Goal: Transaction & Acquisition: Purchase product/service

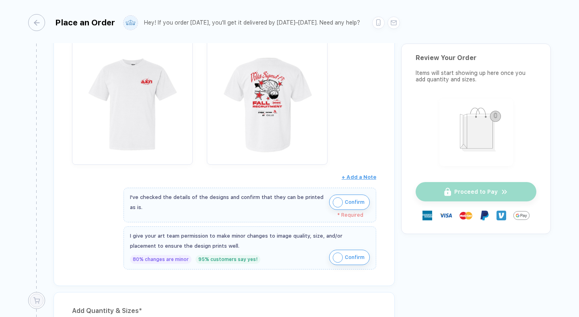
scroll to position [175, 0]
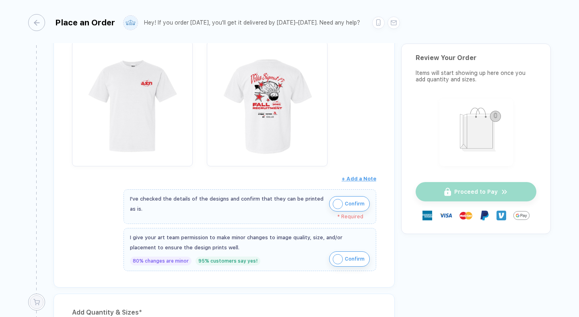
click at [337, 199] on img "button" at bounding box center [338, 204] width 10 height 10
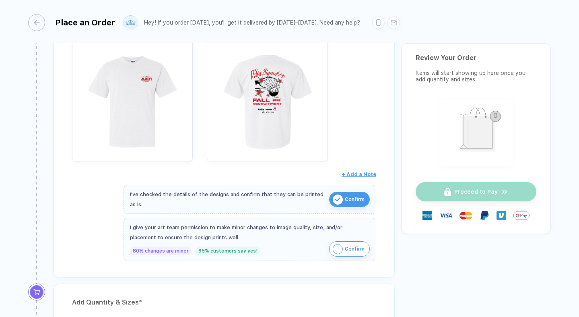
scroll to position [180, 0]
click at [337, 248] on img "button" at bounding box center [338, 248] width 10 height 10
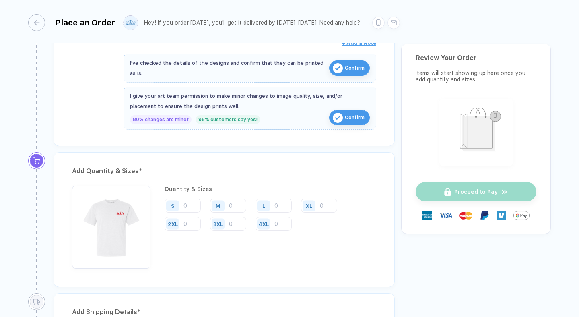
scroll to position [315, 0]
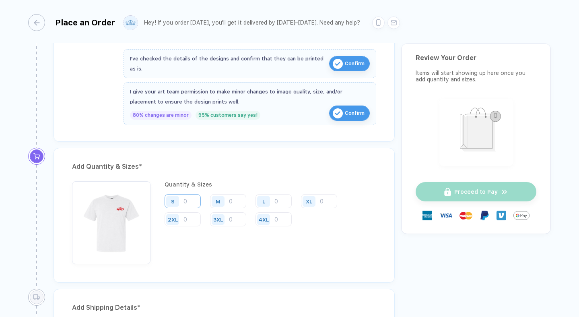
click at [191, 202] on input "number" at bounding box center [183, 201] width 36 height 14
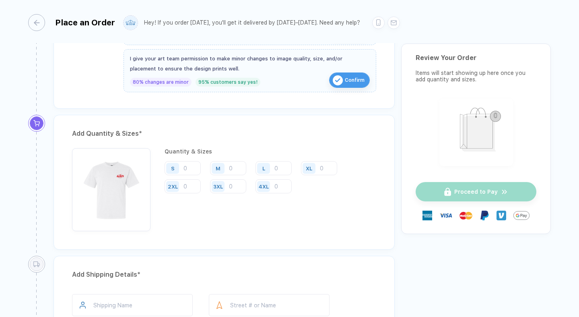
scroll to position [340, 0]
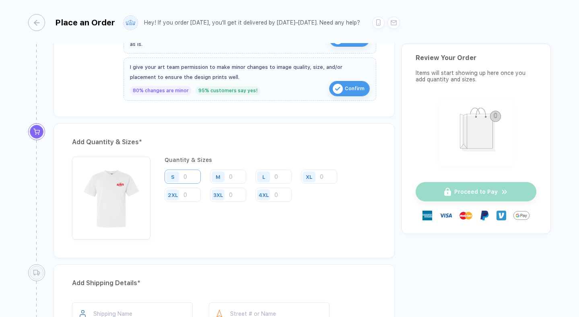
click at [192, 180] on input "number" at bounding box center [183, 176] width 36 height 14
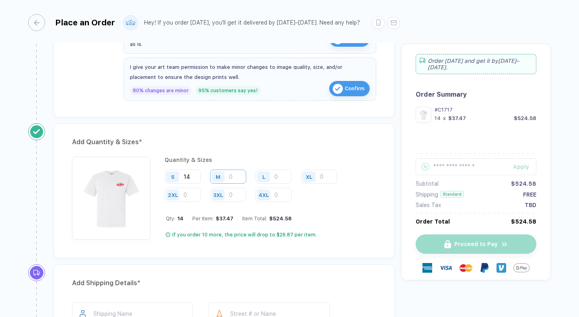
type input "14"
click at [237, 179] on input "number" at bounding box center [228, 176] width 36 height 14
type input "28"
click at [278, 175] on input "number" at bounding box center [273, 176] width 36 height 14
type input "30"
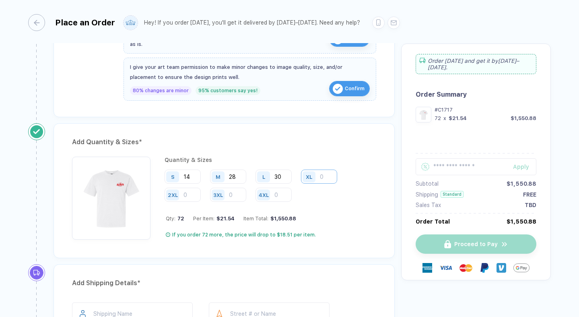
click at [328, 176] on input "number" at bounding box center [319, 176] width 36 height 14
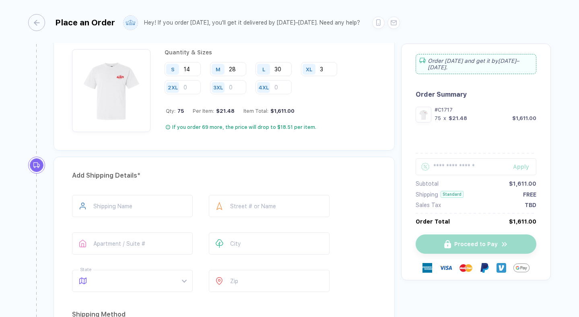
scroll to position [459, 0]
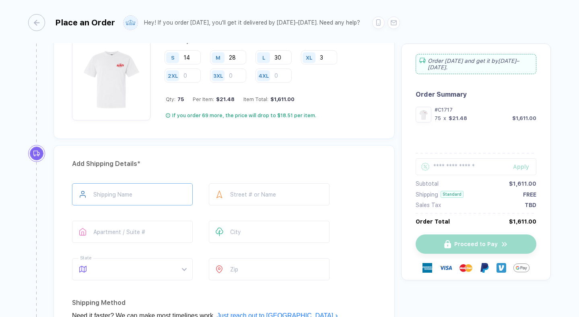
type input "3"
click at [169, 193] on input "text" at bounding box center [132, 194] width 121 height 22
type input "**********"
click at [268, 202] on input "text" at bounding box center [269, 194] width 121 height 22
type input "**********"
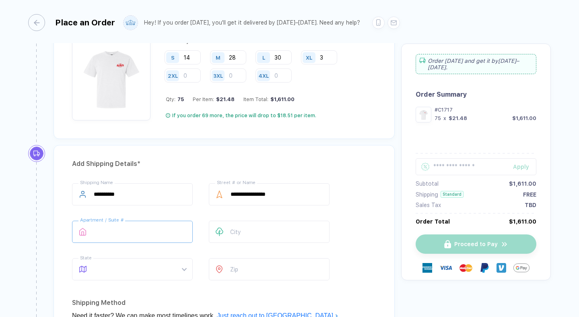
click at [160, 229] on input "text" at bounding box center [132, 231] width 121 height 22
click at [243, 233] on input "text" at bounding box center [269, 231] width 121 height 22
click at [135, 276] on span at bounding box center [140, 268] width 93 height 21
type input "**********"
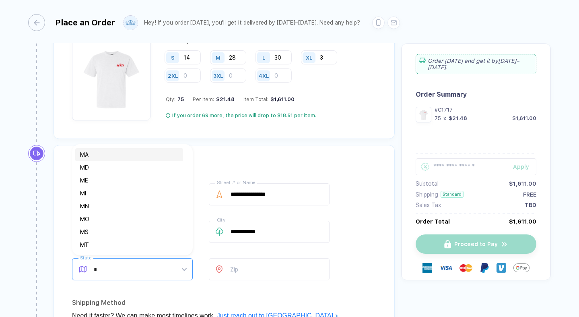
type input "**"
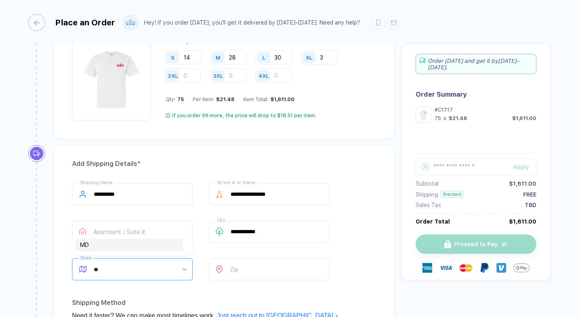
click at [134, 240] on div "MD" at bounding box center [129, 244] width 98 height 9
click at [245, 270] on input "number" at bounding box center [269, 269] width 121 height 22
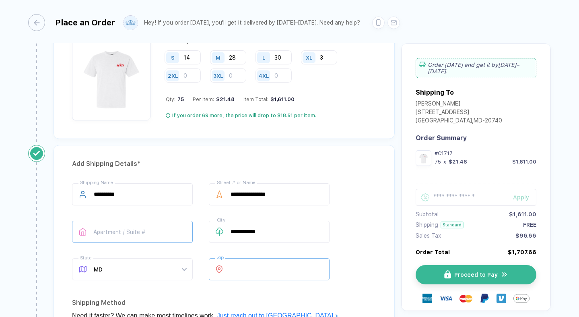
type input "*****"
click at [152, 229] on input "text" at bounding box center [132, 231] width 121 height 22
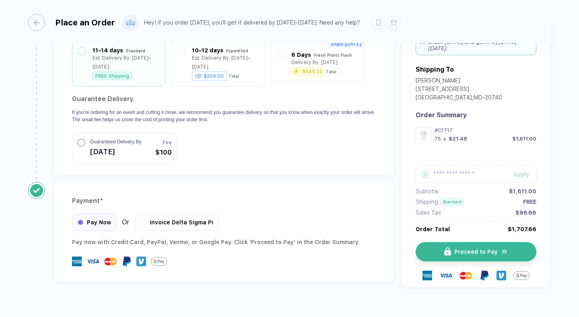
scroll to position [749, 0]
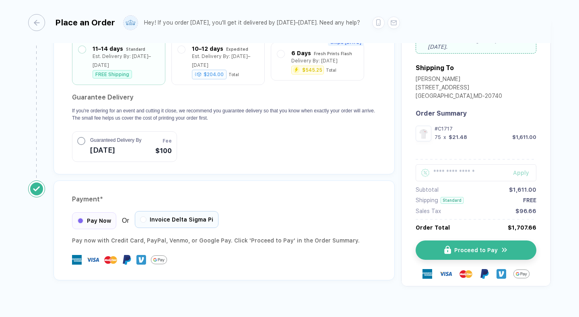
click at [161, 211] on div "Invoice Delta Sigma Pi" at bounding box center [177, 219] width 84 height 17
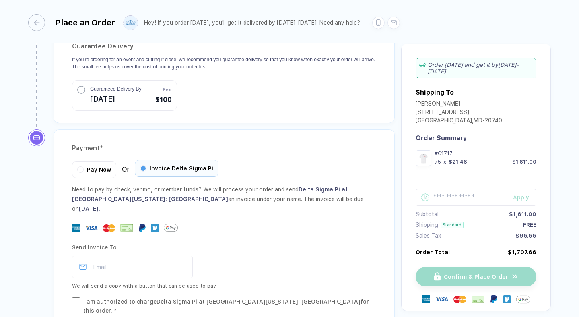
scroll to position [804, 0]
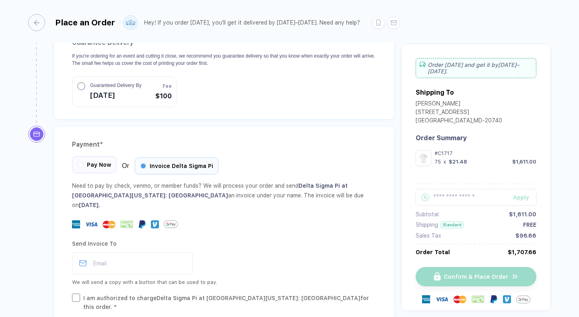
click at [101, 161] on span "Pay Now" at bounding box center [99, 164] width 24 height 6
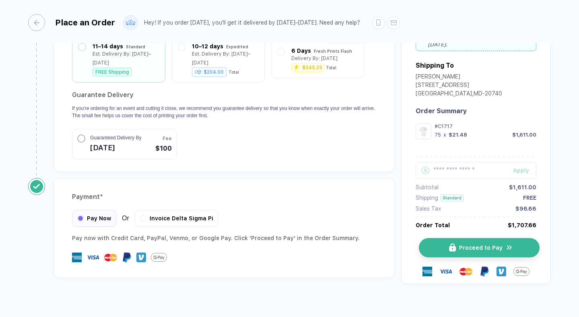
click at [472, 244] on span "Proceed to Pay" at bounding box center [480, 247] width 43 height 6
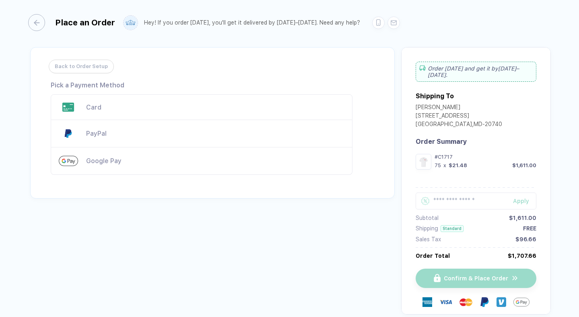
click at [104, 111] on div "Card" at bounding box center [202, 107] width 302 height 26
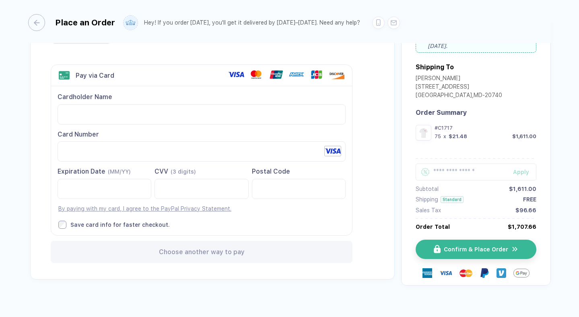
scroll to position [41, 0]
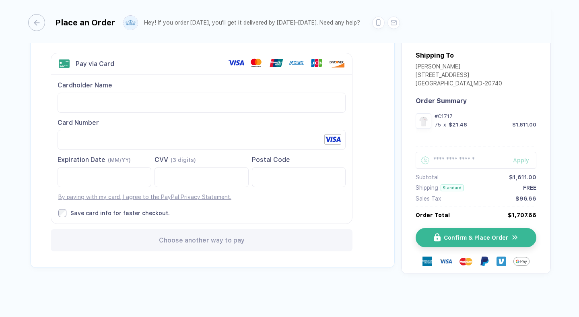
click at [341, 209] on label "Save card info for faster checkout." at bounding box center [201, 213] width 287 height 8
click at [371, 191] on div "Back to Order Setup Visa MasterCard Union Pay American Express JCB Discover Din…" at bounding box center [212, 137] width 364 height 262
click at [463, 235] on span "Confirm & Place Order" at bounding box center [481, 237] width 64 height 6
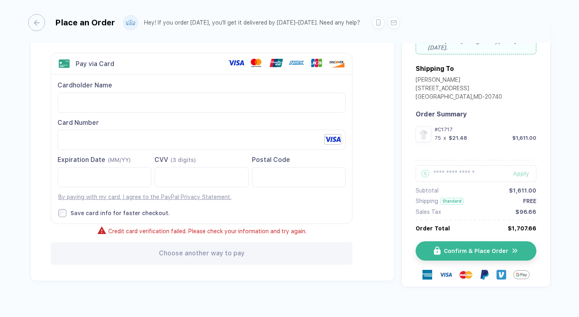
click at [8, 156] on div "Place an Order Hey! If you order [DATE], you'll get it delivered by [DATE]–[DAT…" at bounding box center [289, 159] width 579 height 318
click at [445, 251] on button "Confirm & Place Order" at bounding box center [479, 250] width 121 height 19
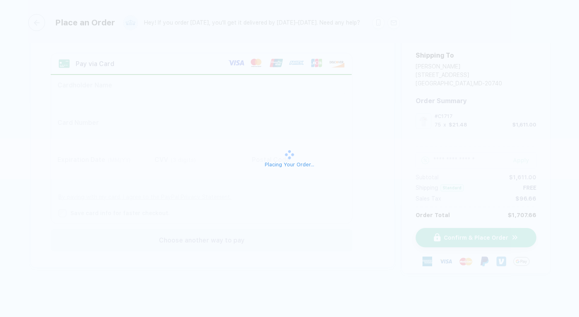
scroll to position [40, 0]
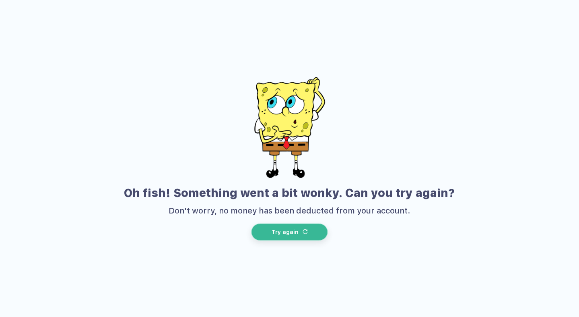
click at [278, 229] on span "Try again" at bounding box center [285, 232] width 27 height 6
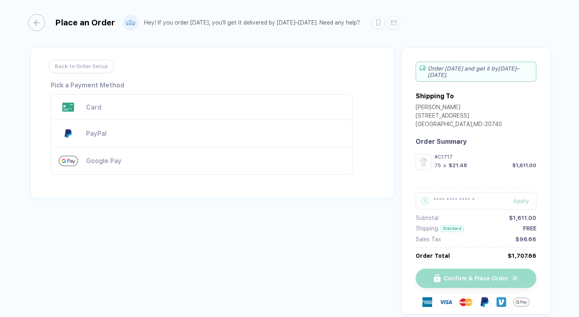
click at [95, 112] on div "Card" at bounding box center [202, 107] width 302 height 26
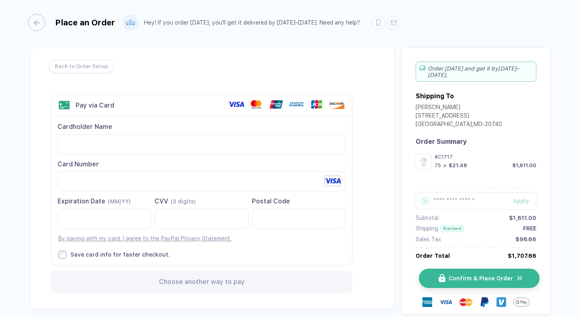
click at [449, 277] on span "Confirm & Place Order" at bounding box center [481, 278] width 64 height 6
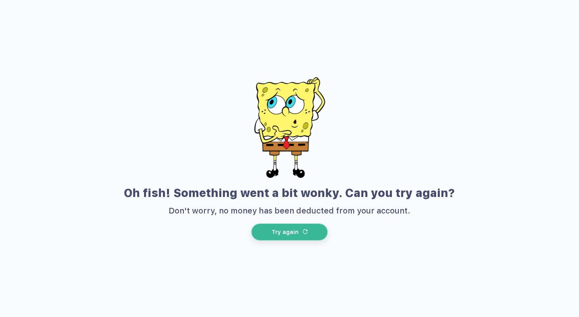
click at [307, 232] on button "Try again" at bounding box center [289, 231] width 76 height 17
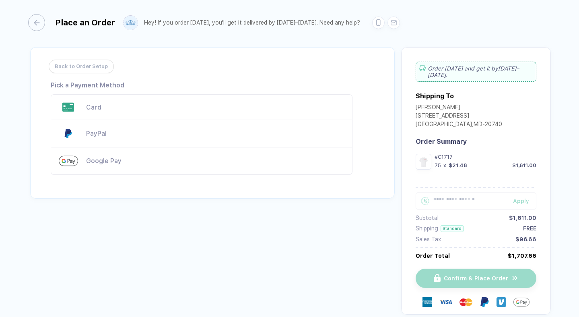
click at [164, 115] on div "Card" at bounding box center [202, 107] width 302 height 26
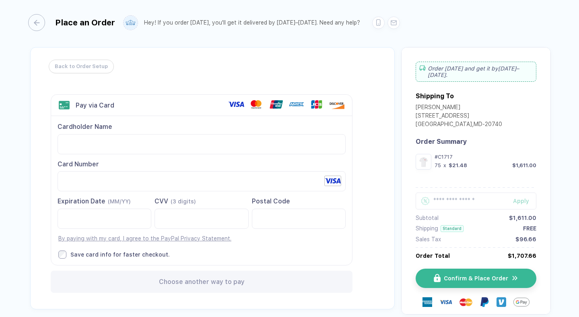
scroll to position [41, 0]
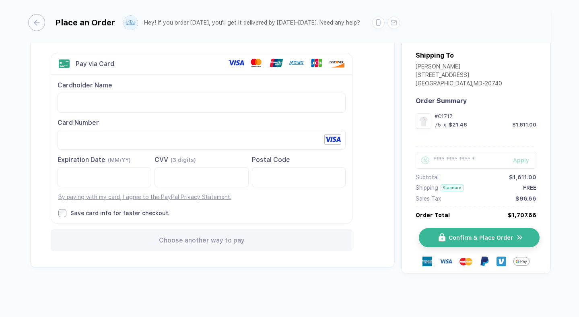
click at [434, 234] on button "Confirm & Place Order" at bounding box center [479, 237] width 121 height 19
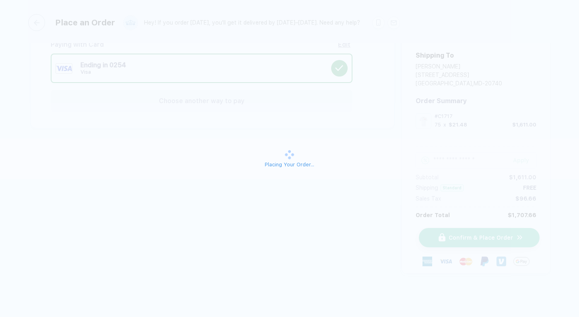
scroll to position [40, 0]
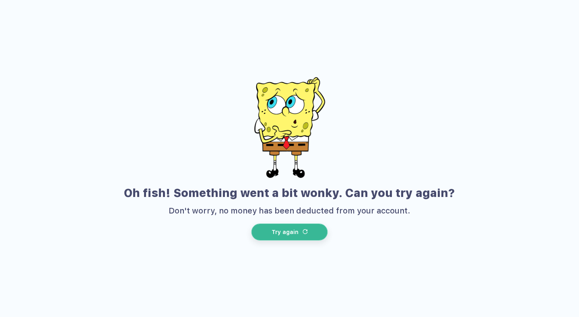
click at [291, 231] on span "Try again" at bounding box center [285, 232] width 27 height 6
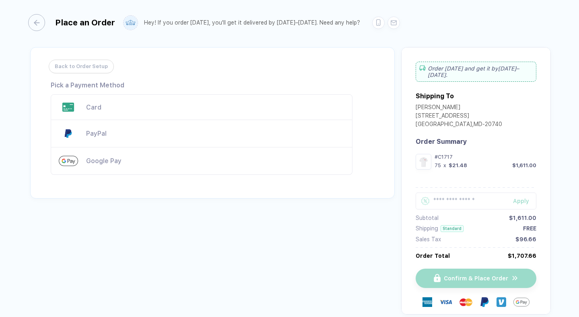
click at [81, 103] on div "Card" at bounding box center [202, 107] width 302 height 26
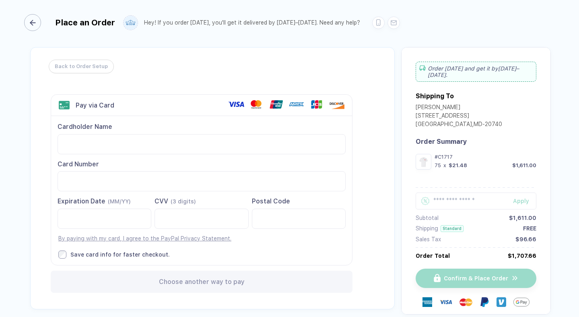
click at [38, 17] on div "button" at bounding box center [32, 22] width 17 height 17
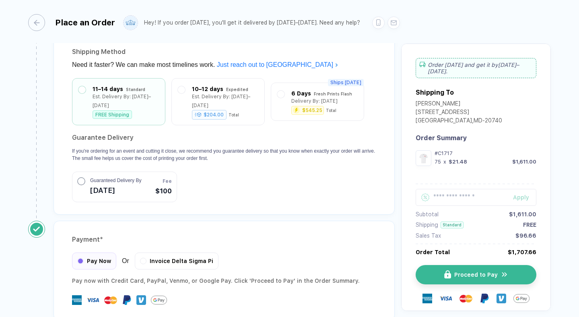
scroll to position [752, 0]
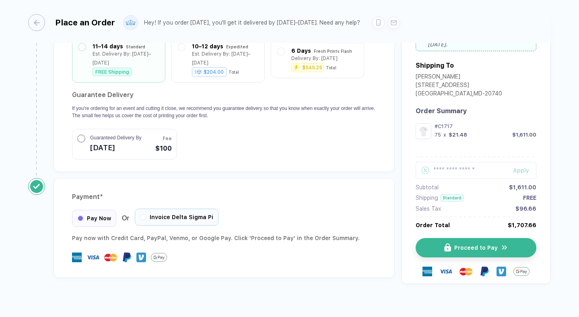
click at [177, 214] on span "Invoice Delta Sigma Pi" at bounding box center [182, 217] width 64 height 6
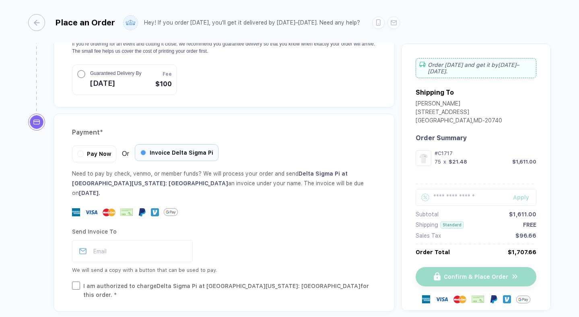
scroll to position [841, 0]
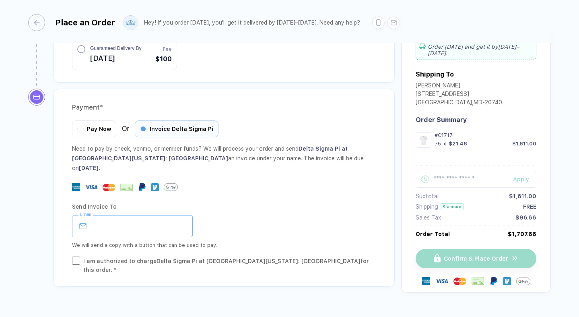
click at [174, 215] on input "email" at bounding box center [132, 226] width 121 height 22
type input "**********"
click at [277, 200] on div "Send Invoice To" at bounding box center [224, 206] width 304 height 13
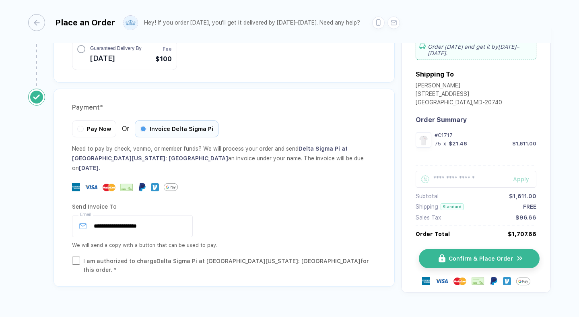
click at [455, 255] on span "Confirm & Place Order" at bounding box center [481, 258] width 64 height 6
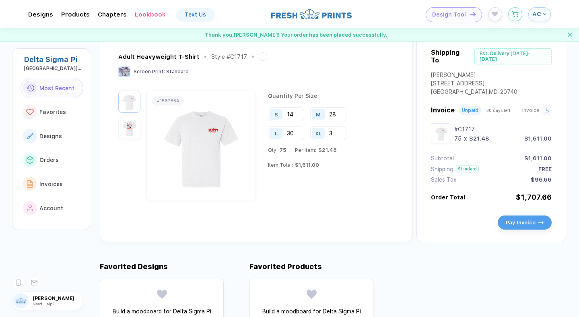
scroll to position [38, 0]
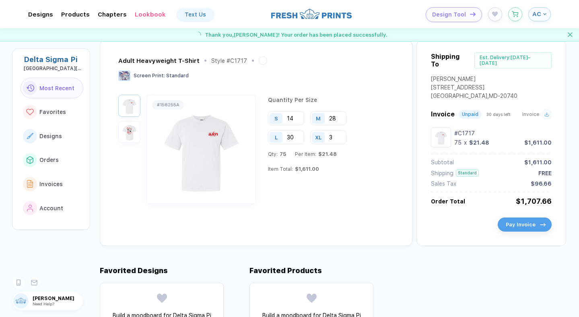
click at [531, 226] on button "Pay Invoice" at bounding box center [525, 224] width 54 height 14
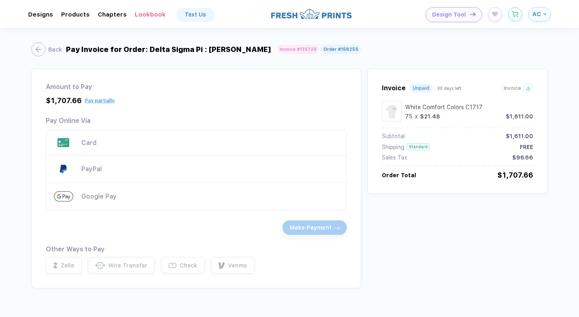
click at [117, 143] on div "Card" at bounding box center [209, 143] width 257 height 8
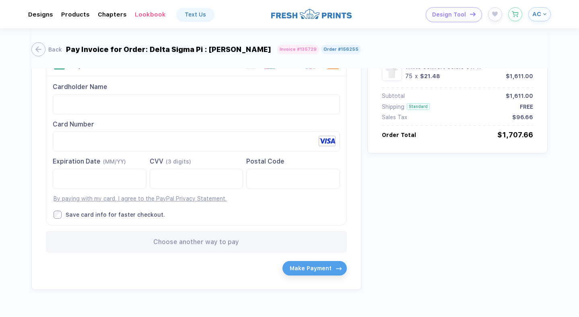
scroll to position [76, 0]
click at [315, 268] on span "Make Payment" at bounding box center [311, 265] width 42 height 6
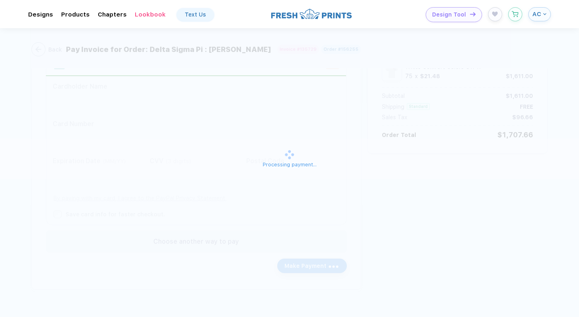
scroll to position [0, 0]
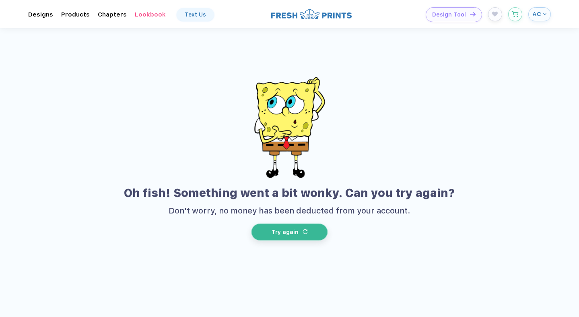
click at [301, 234] on button "Try again" at bounding box center [289, 231] width 76 height 17
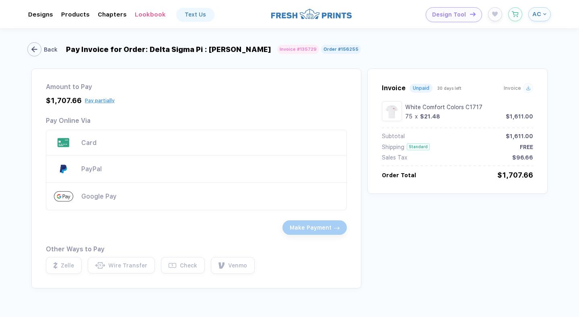
click at [41, 49] on div "button" at bounding box center [34, 49] width 14 height 14
